Goal: Information Seeking & Learning: Learn about a topic

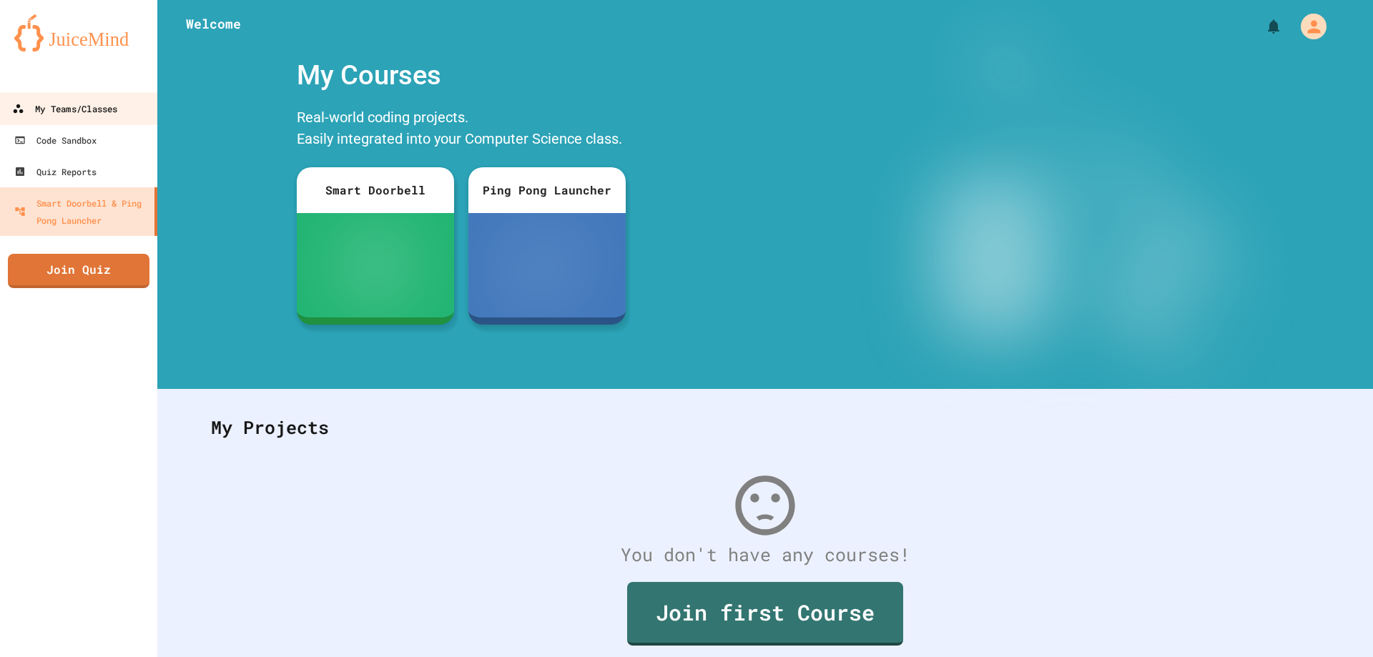
click at [83, 97] on link "My Teams/Classes" at bounding box center [79, 108] width 162 height 32
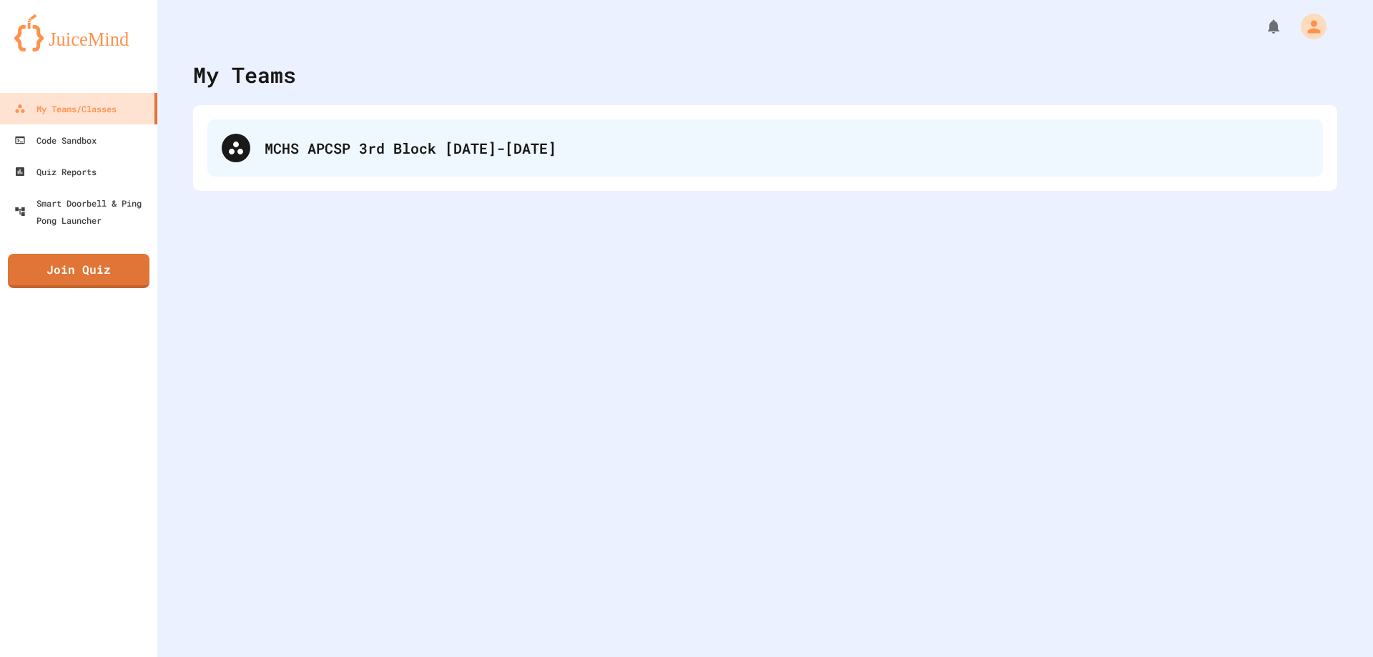
click at [448, 130] on div "MCHS APCSP 3rd Block [DATE]-[DATE]" at bounding box center [764, 147] width 1115 height 57
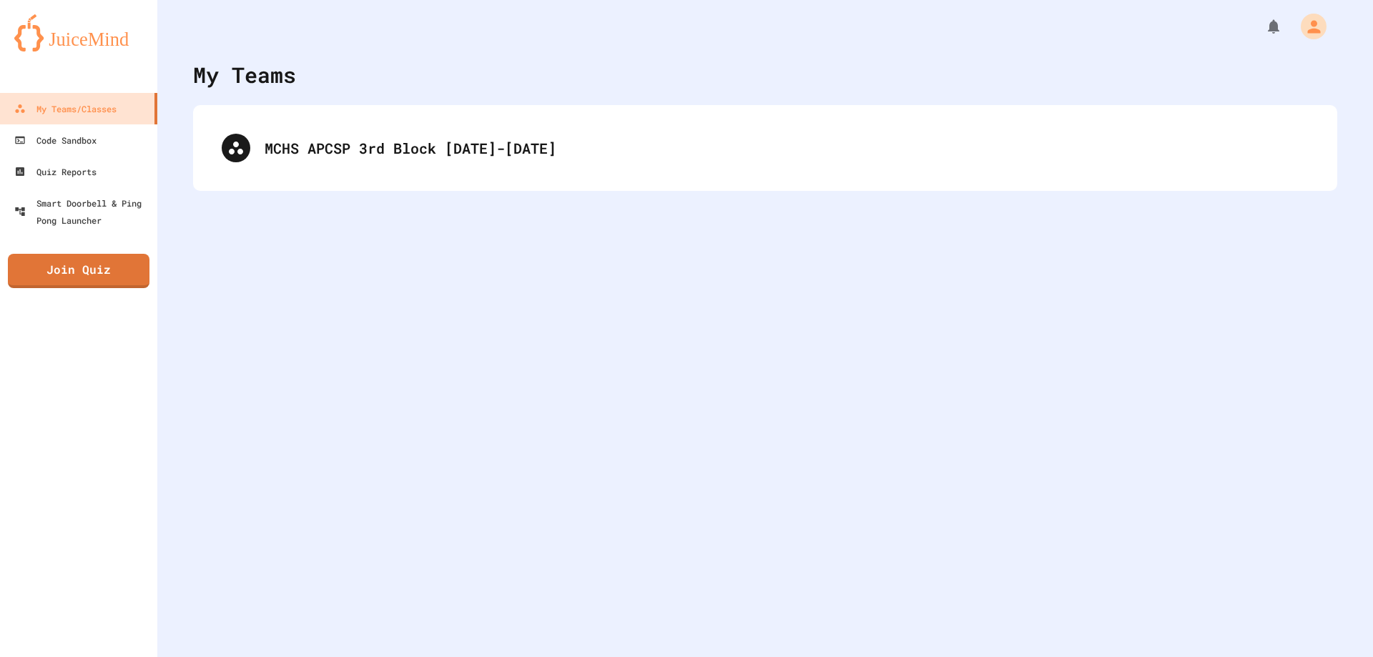
click at [540, 145] on div "MCHS APCSP 3rd Block [DATE]-[DATE]" at bounding box center [764, 147] width 1115 height 57
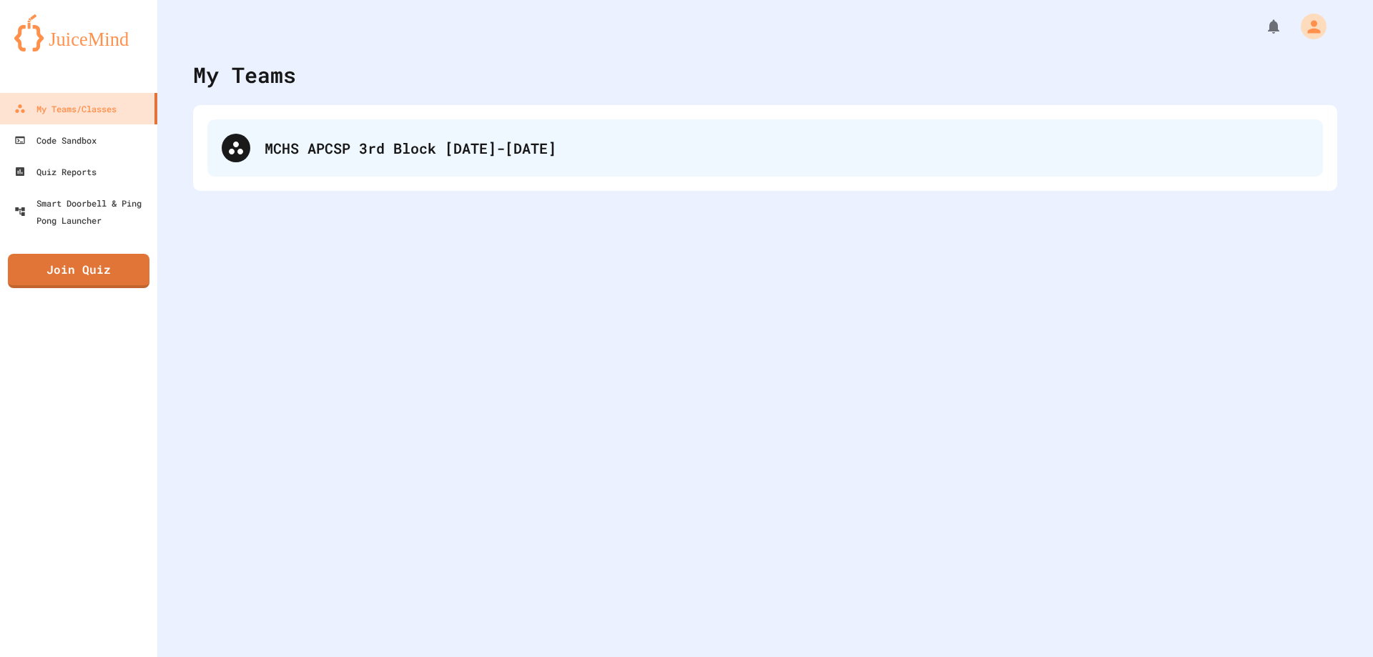
click at [541, 165] on div "MCHS APCSP 3rd Block [DATE]-[DATE]" at bounding box center [764, 147] width 1115 height 57
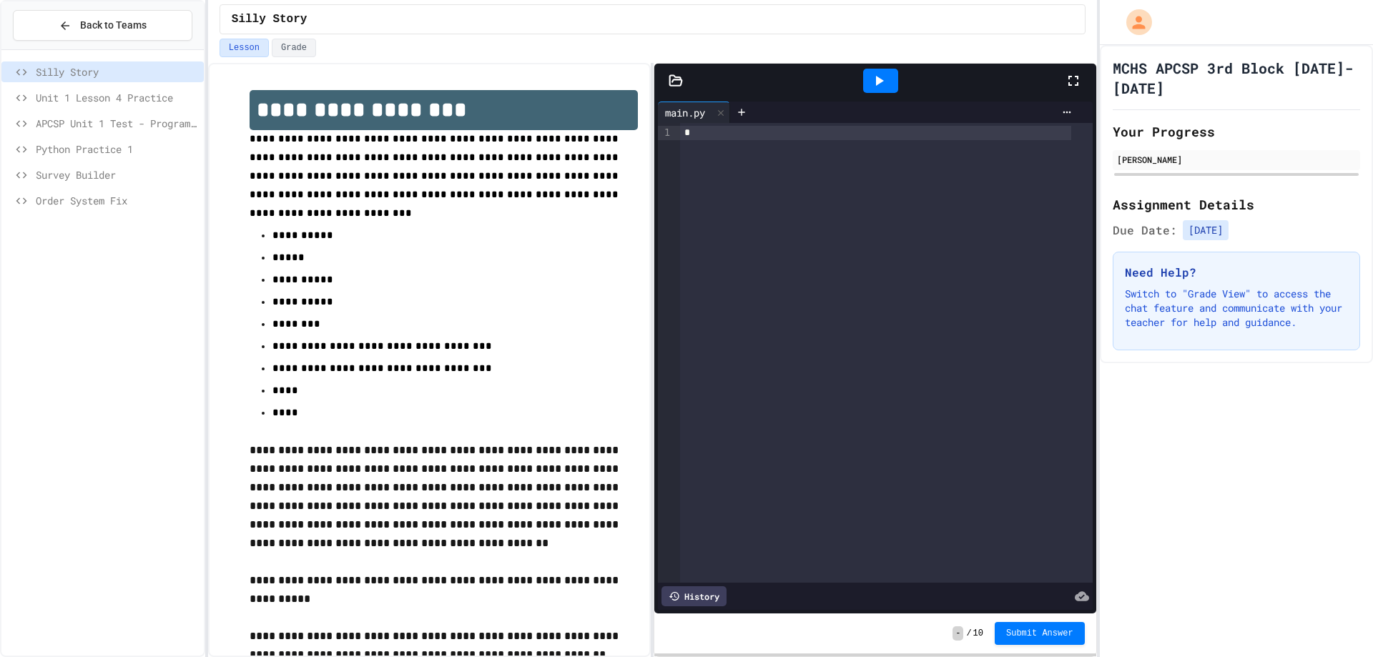
click at [98, 208] on div "Order System Fix" at bounding box center [102, 200] width 202 height 21
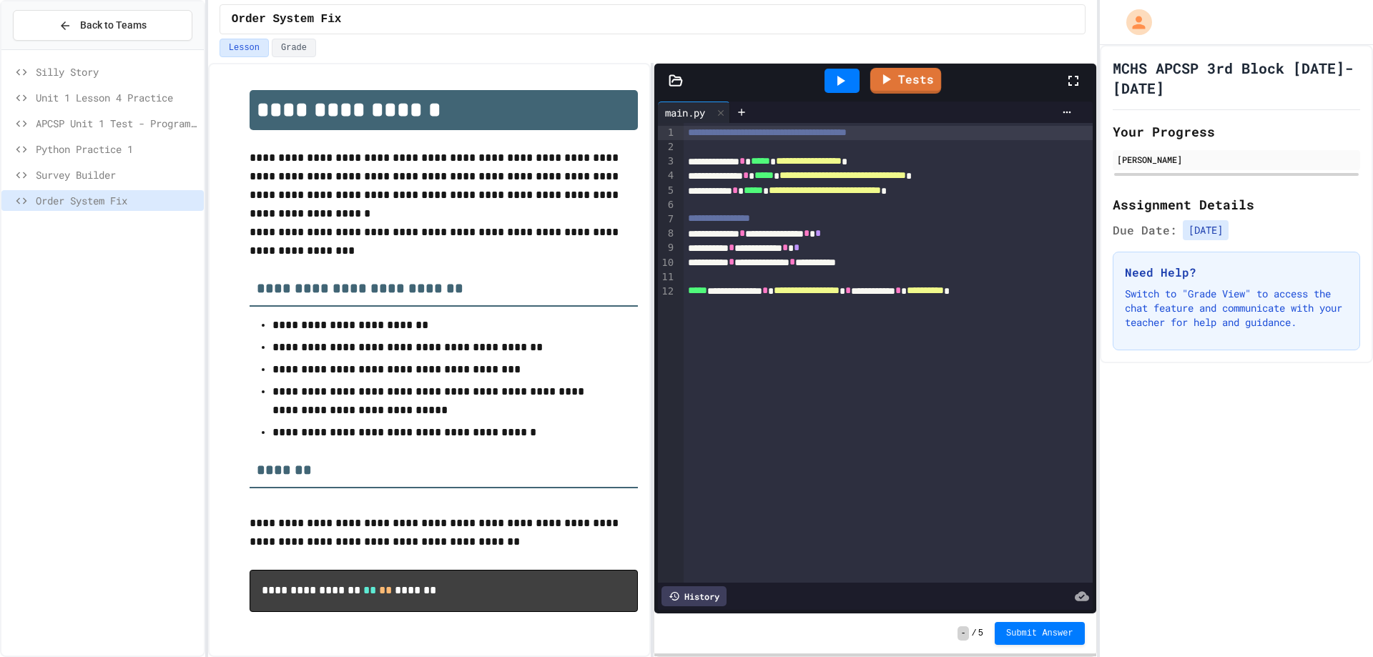
click at [892, 68] on link "Tests" at bounding box center [905, 81] width 71 height 26
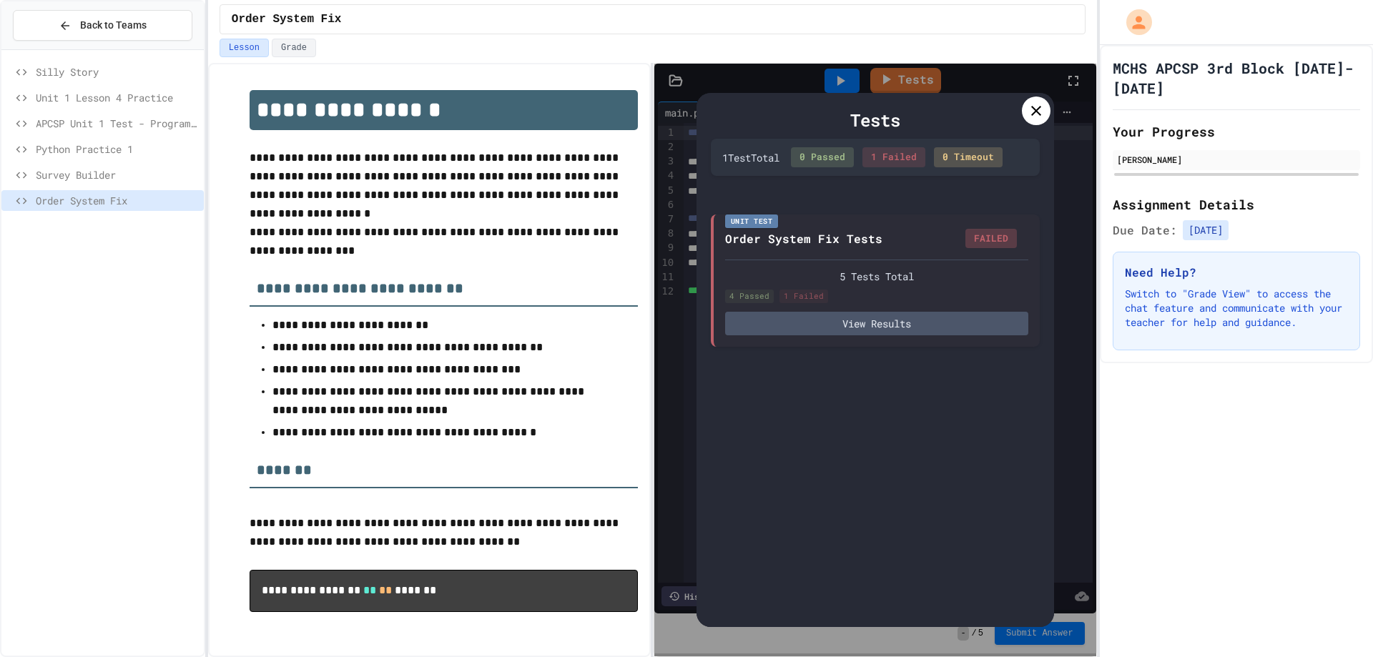
click at [1052, 107] on div "Tests 1 Test Total 0 Passed 1 Failed 0 Timeout Unit Test Order System Fix Tests…" at bounding box center [874, 359] width 357 height 533
click at [1046, 106] on div at bounding box center [1036, 111] width 29 height 29
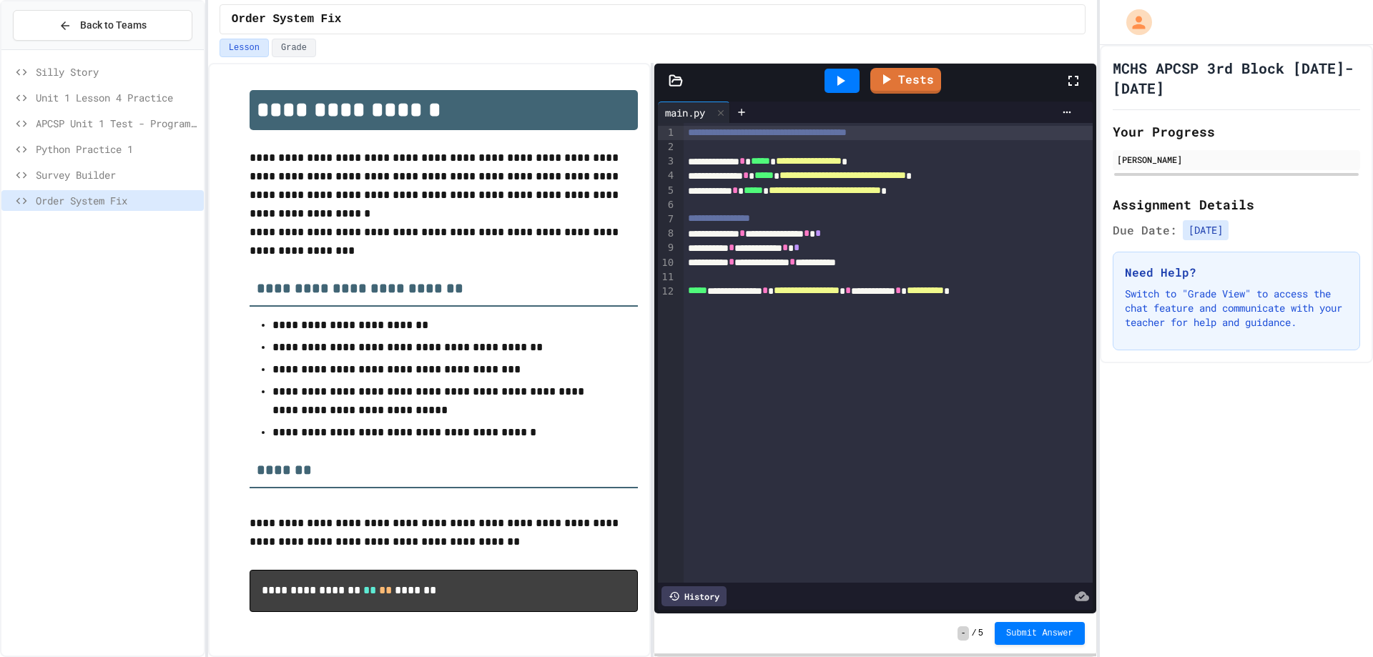
click at [832, 84] on icon at bounding box center [839, 80] width 17 height 17
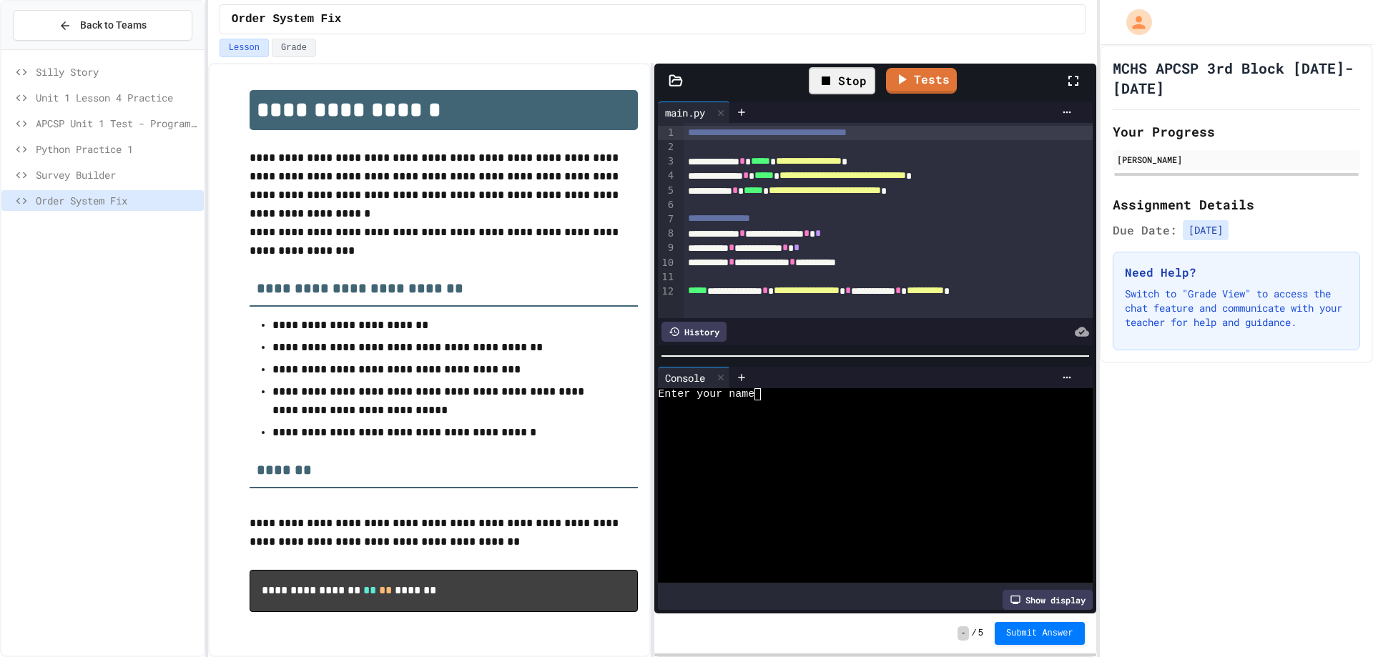
click at [761, 392] on textarea "Terminal input" at bounding box center [764, 394] width 6 height 12
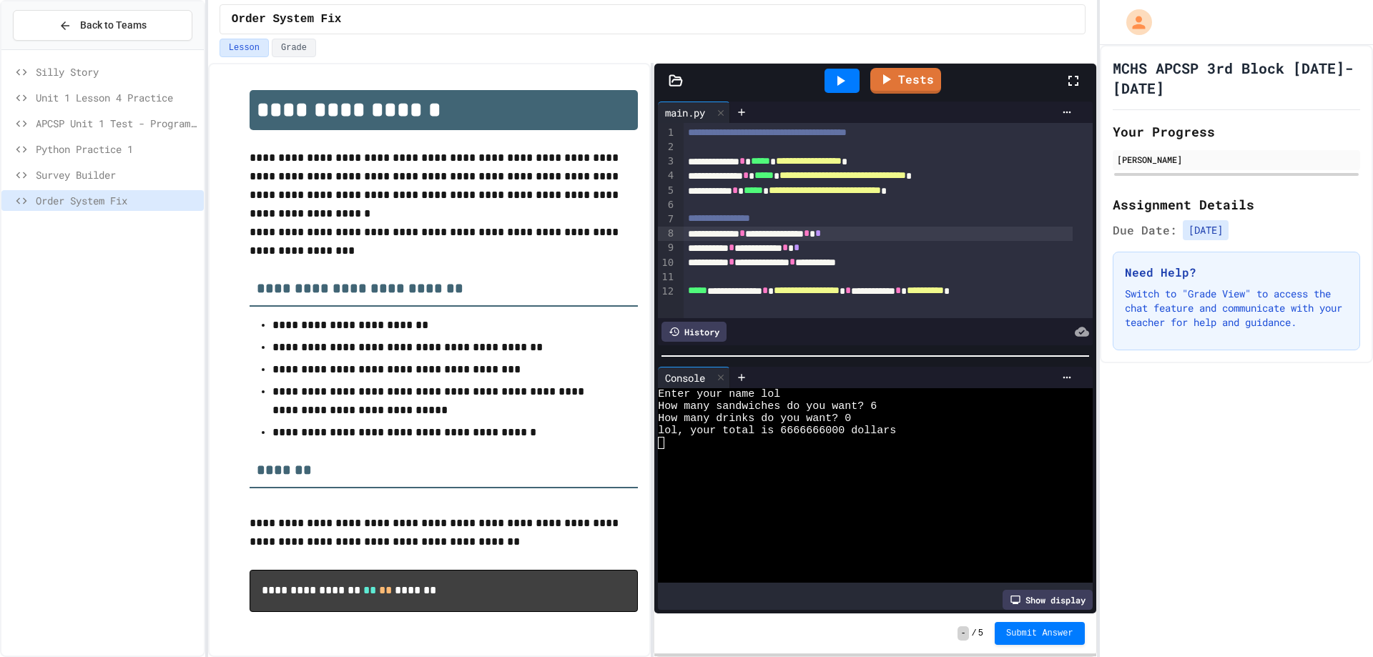
click at [809, 238] on span "*" at bounding box center [807, 233] width 6 height 10
click at [978, 388] on div "Enter your name lol" at bounding box center [864, 394] width 412 height 12
click at [144, 154] on span "Python Practice 1" at bounding box center [117, 149] width 162 height 15
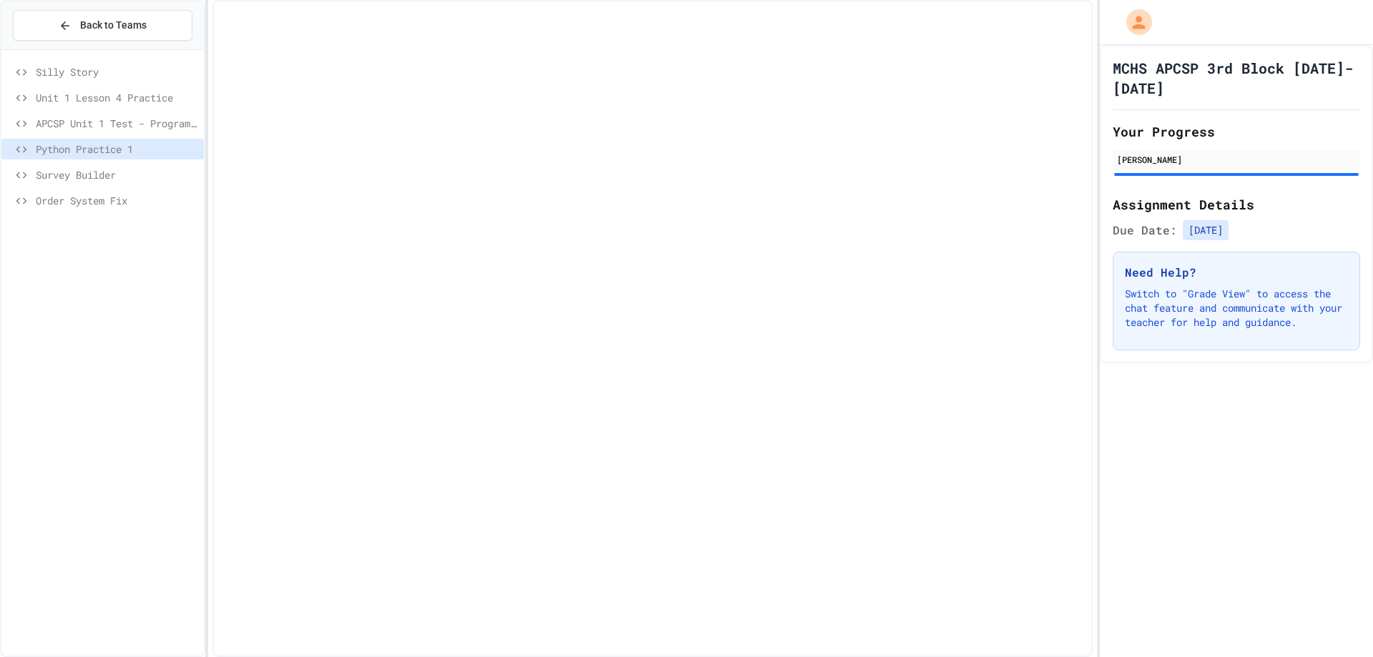
click at [142, 167] on div "Survey Builder" at bounding box center [102, 174] width 202 height 21
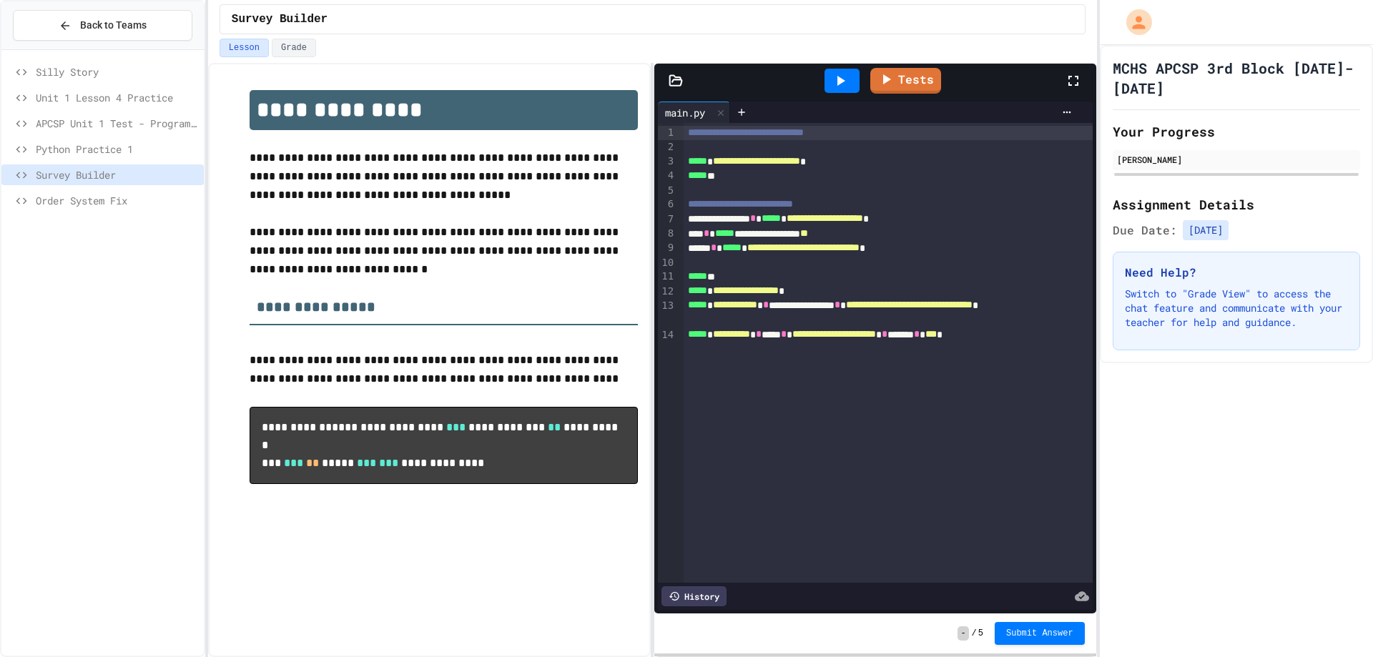
click at [837, 80] on icon at bounding box center [839, 80] width 17 height 17
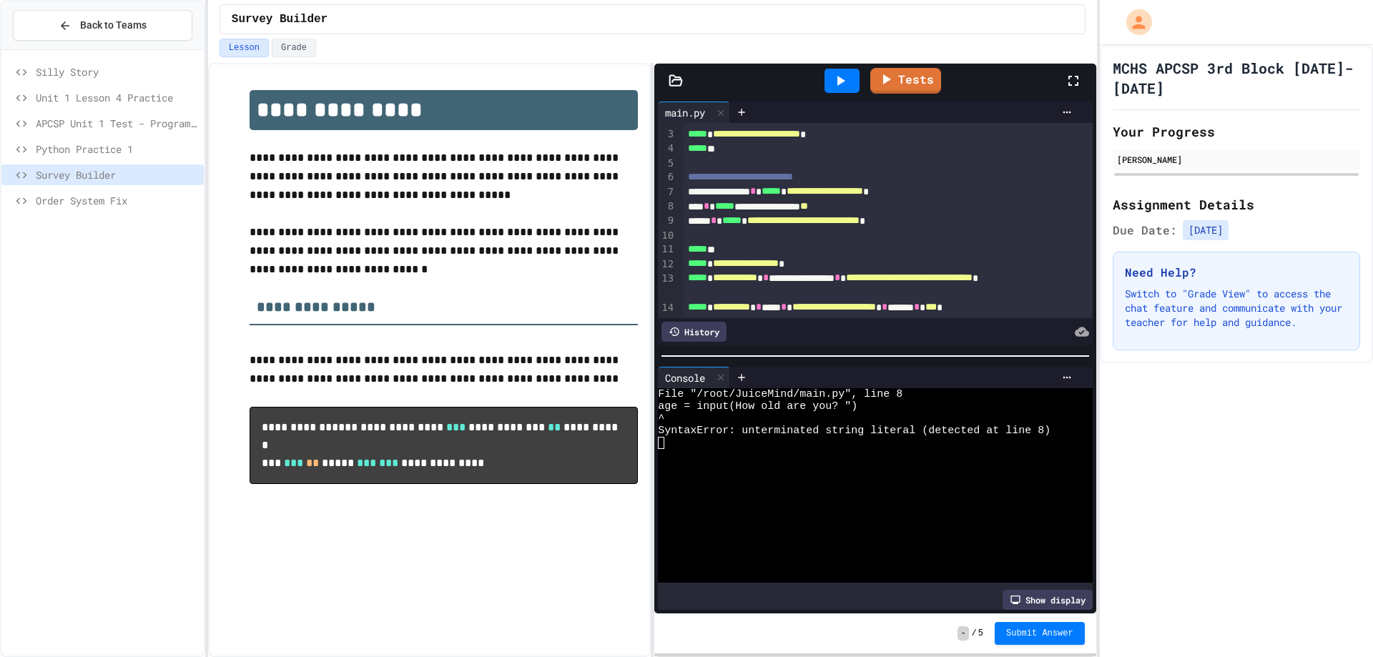
scroll to position [44, 0]
